Goal: Task Accomplishment & Management: Use online tool/utility

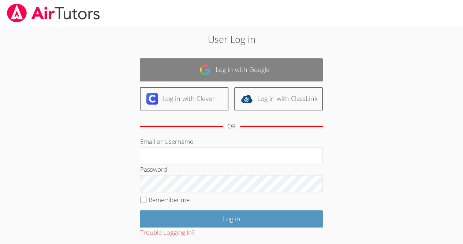
click at [283, 59] on link "Log in with Google" at bounding box center [231, 69] width 183 height 23
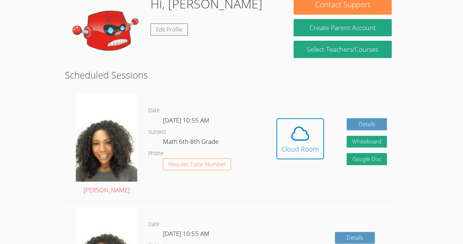
scroll to position [129, 0]
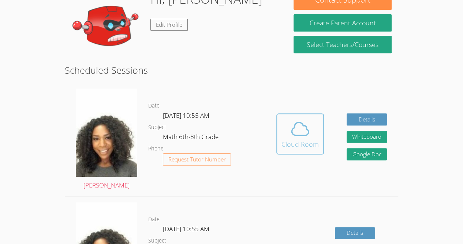
click at [300, 130] on icon at bounding box center [300, 128] width 21 height 21
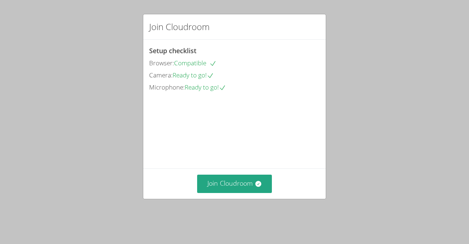
click at [244, 212] on div "Join Cloudroom Setup checklist Browser: Compatible Camera: Ready to go! Microph…" at bounding box center [234, 122] width 469 height 244
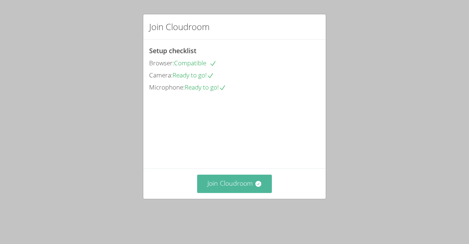
click at [257, 186] on button "Join Cloudroom" at bounding box center [234, 183] width 75 height 18
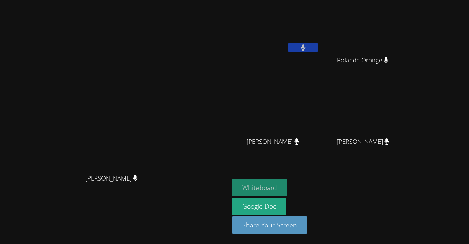
click at [287, 182] on button "Whiteboard" at bounding box center [259, 187] width 55 height 17
click at [226, 27] on div "[PERSON_NAME] [PERSON_NAME]" at bounding box center [114, 122] width 223 height 238
click at [170, 60] on video at bounding box center [115, 107] width 110 height 126
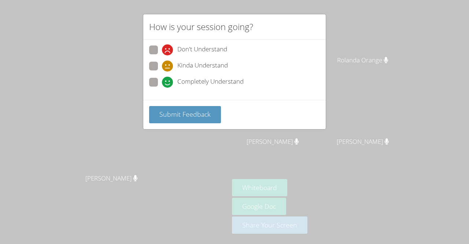
click at [180, 84] on span "Completely Understand" at bounding box center [210, 82] width 66 height 11
click at [168, 84] on input "Completely Understand" at bounding box center [165, 81] width 6 height 6
radio input "true"
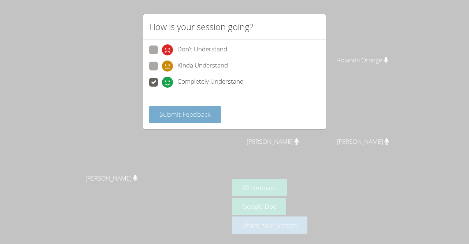
click at [194, 117] on span "Submit Feedback" at bounding box center [184, 113] width 51 height 9
